Goal: Task Accomplishment & Management: Manage account settings

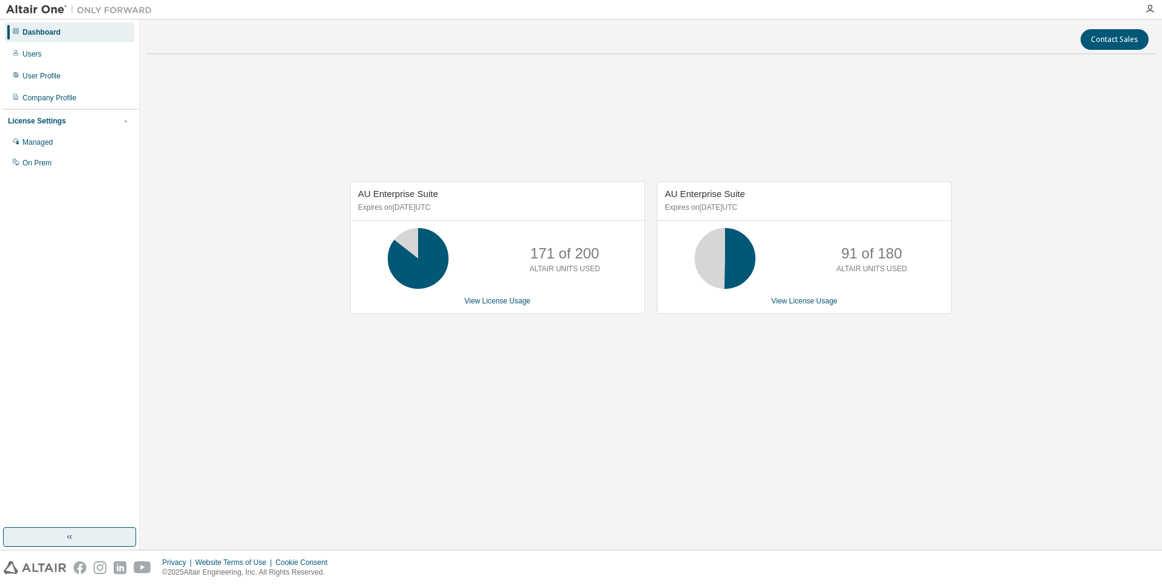
click at [77, 533] on button "button" at bounding box center [69, 536] width 133 height 19
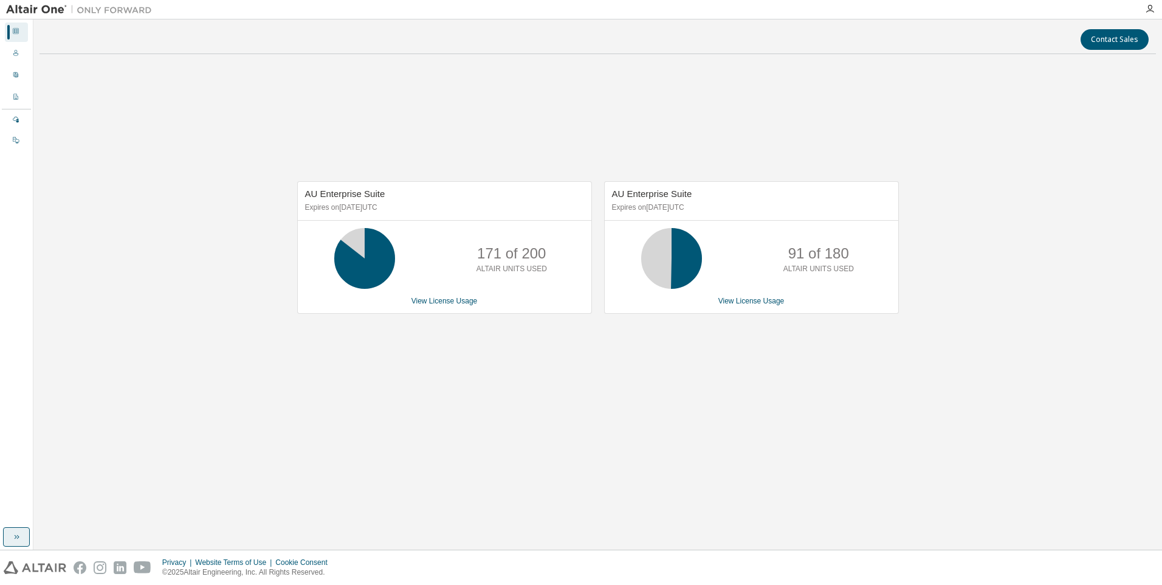
click at [26, 530] on button "button" at bounding box center [16, 536] width 27 height 19
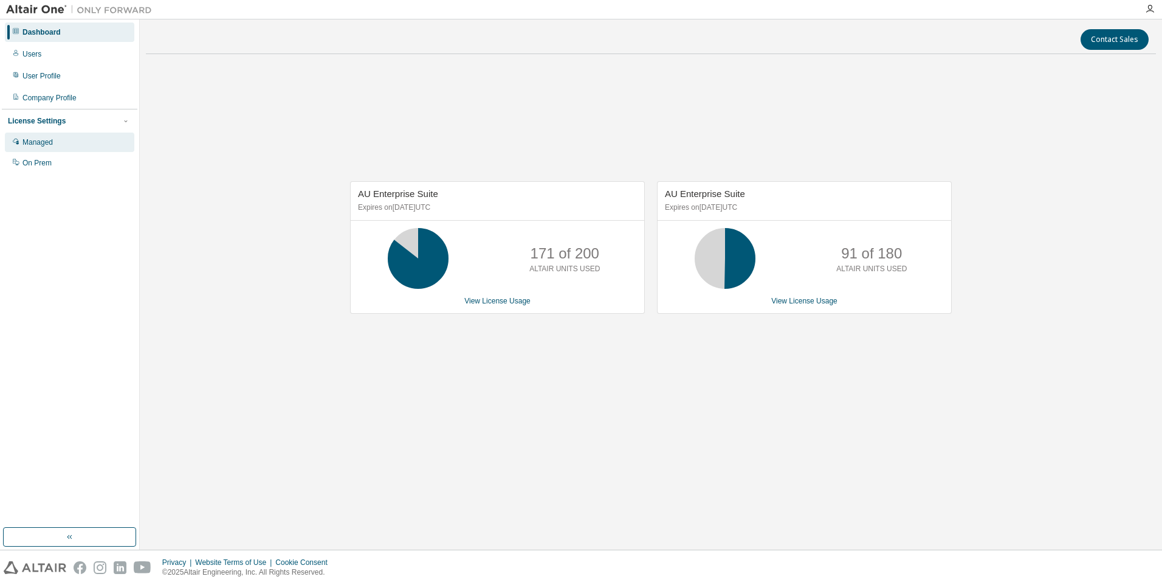
click at [44, 136] on div "Managed" at bounding box center [69, 141] width 129 height 19
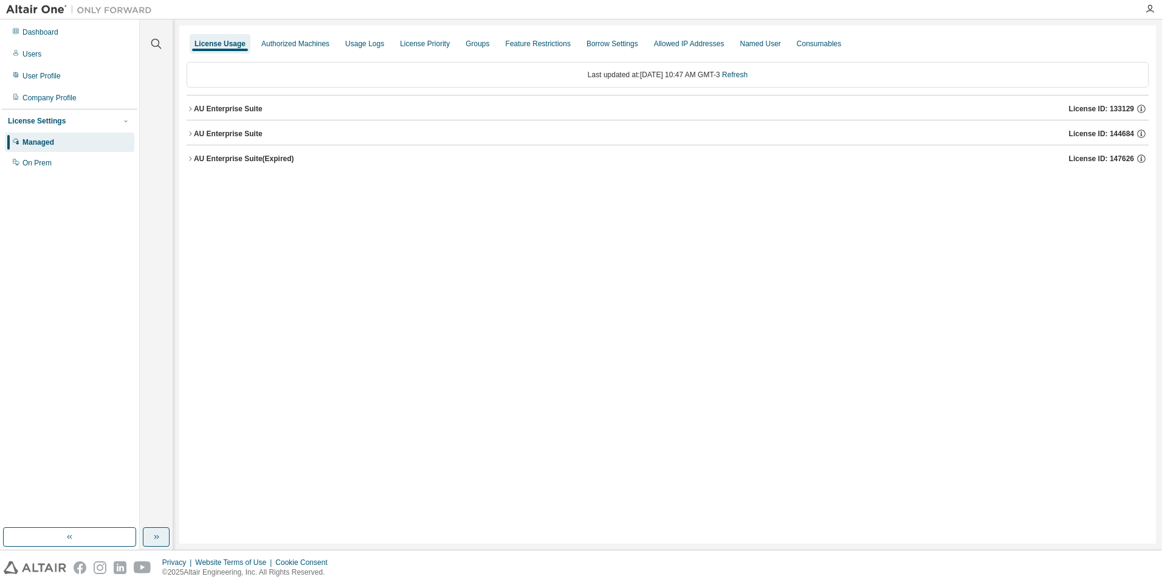
click at [152, 538] on icon "button" at bounding box center [156, 537] width 10 height 10
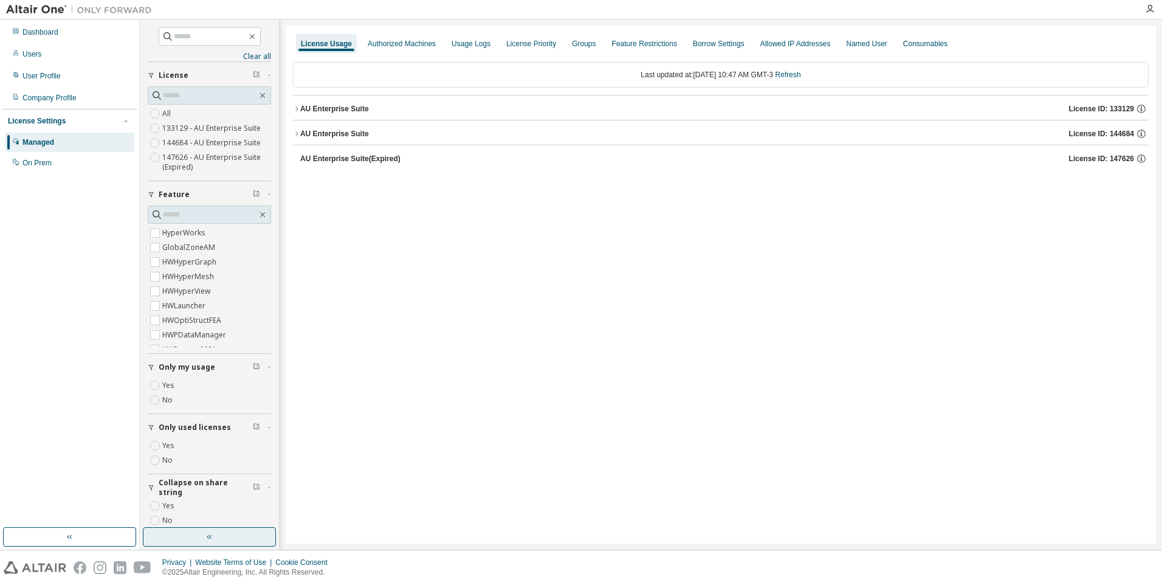
click at [332, 132] on div "AU Enterprise Suite" at bounding box center [334, 134] width 69 height 10
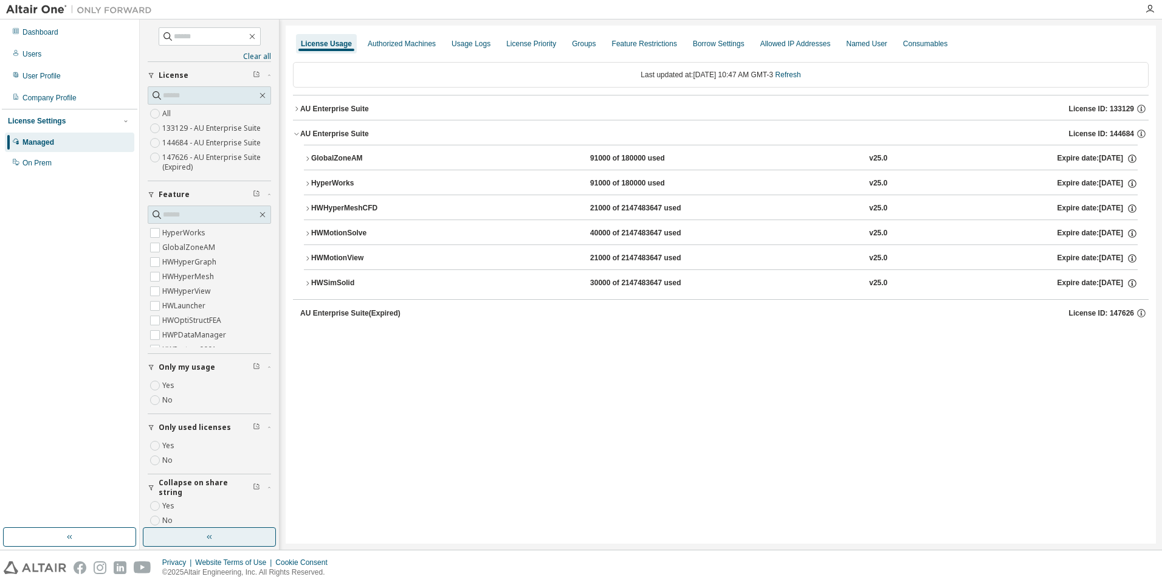
click at [320, 281] on div "HWSimSolid" at bounding box center [365, 283] width 109 height 11
